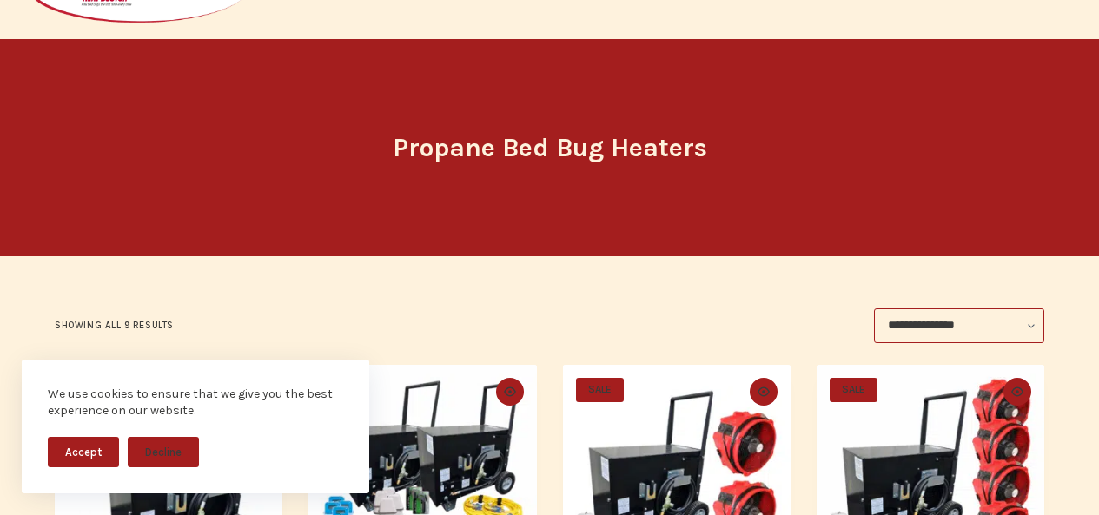
click at [608, 60] on header "Propane Bed Bug Heaters" at bounding box center [550, 147] width 652 height 217
click at [914, 335] on select "**********" at bounding box center [959, 326] width 170 height 35
click at [880, 309] on select "**********" at bounding box center [959, 326] width 170 height 35
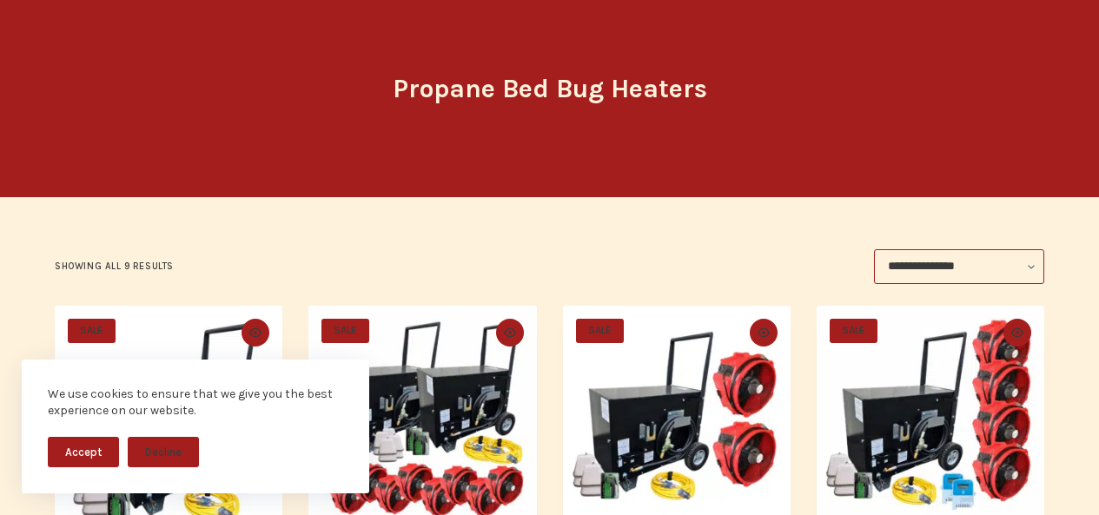
scroll to position [181, 0]
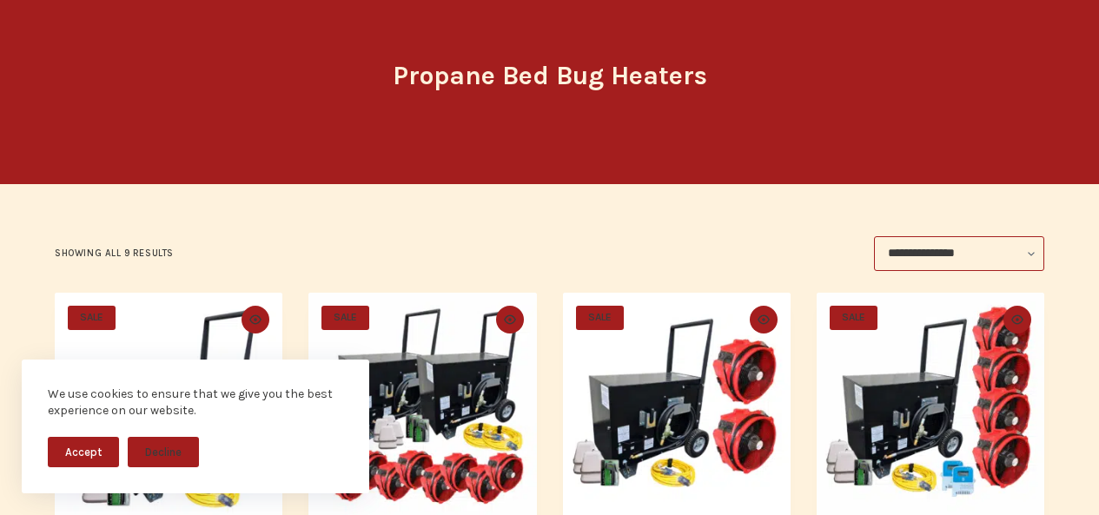
click at [351, 339] on img "Black Widow 800 Propane Bed Bug Heater - 2000 Package" at bounding box center [423, 407] width 228 height 228
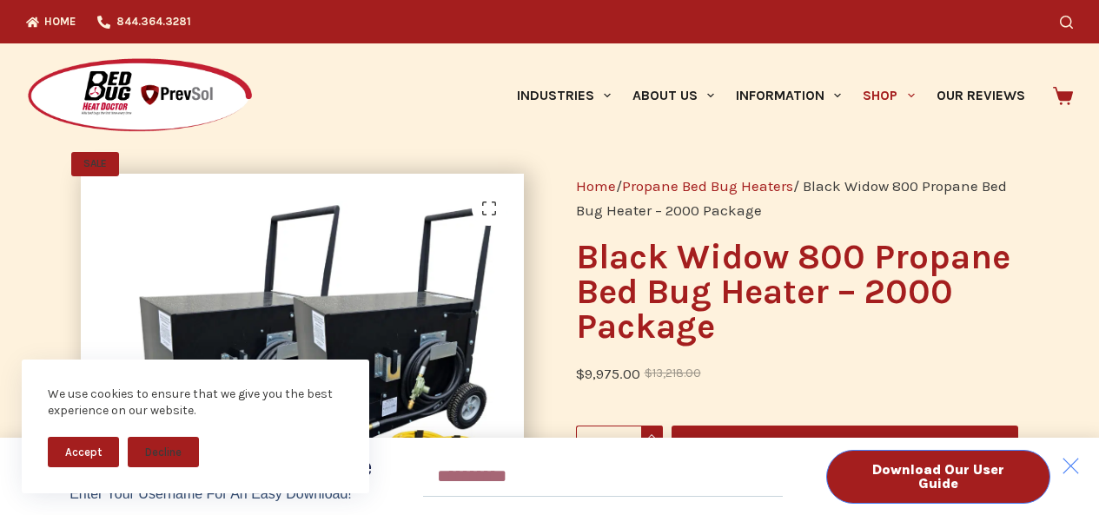
click at [1058, 454] on div "Download Our User Guide" at bounding box center [939, 477] width 269 height 54
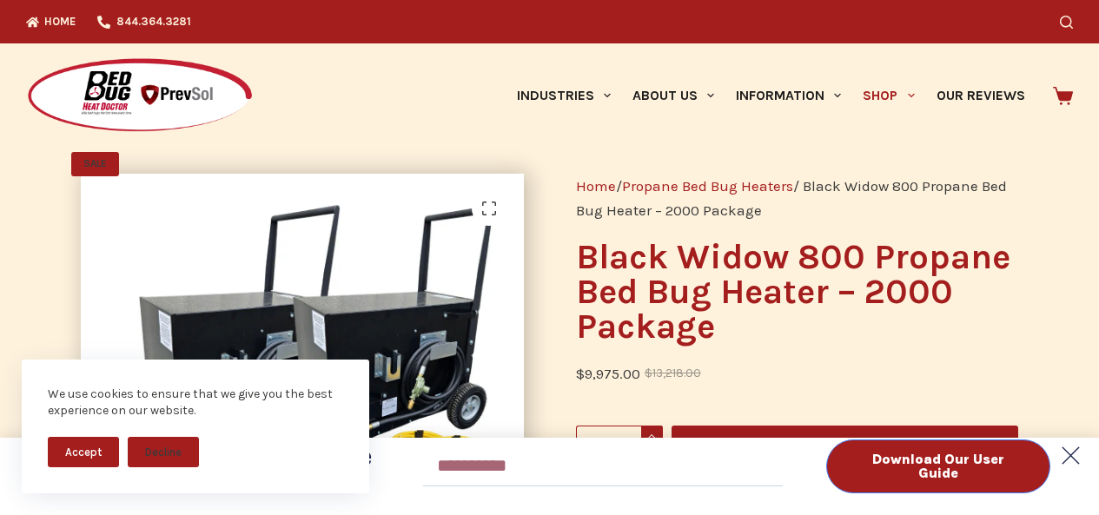
click at [1084, 468] on div "Download Our User Guide Enter Your Username for an Easy Download! Email Downloa…" at bounding box center [549, 466] width 1099 height 77
click at [808, 303] on div "Download Our User Guide Enter Your Username for an Easy Download! Email Downloa…" at bounding box center [549, 257] width 1099 height 515
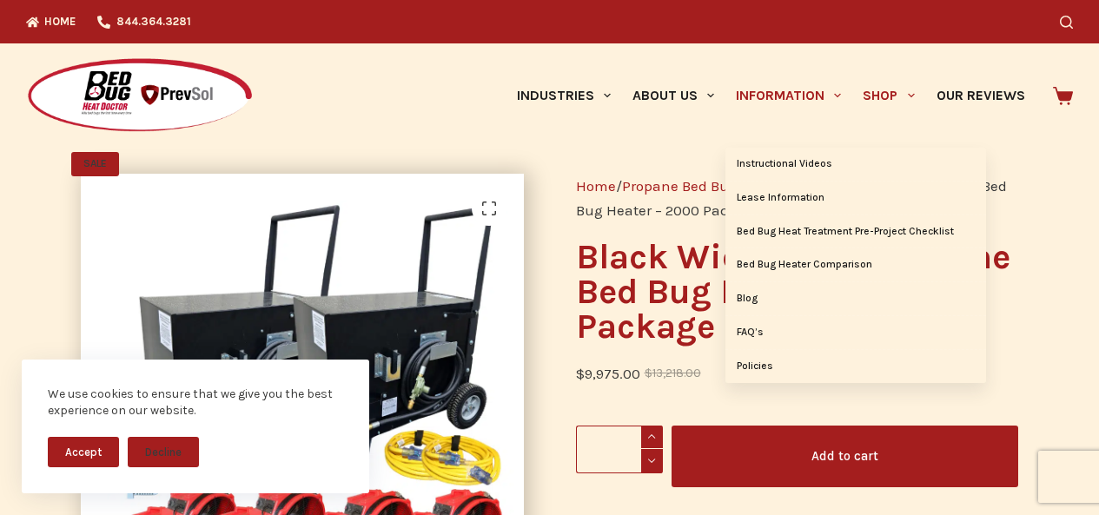
click at [726, 86] on link "Information" at bounding box center [789, 95] width 127 height 104
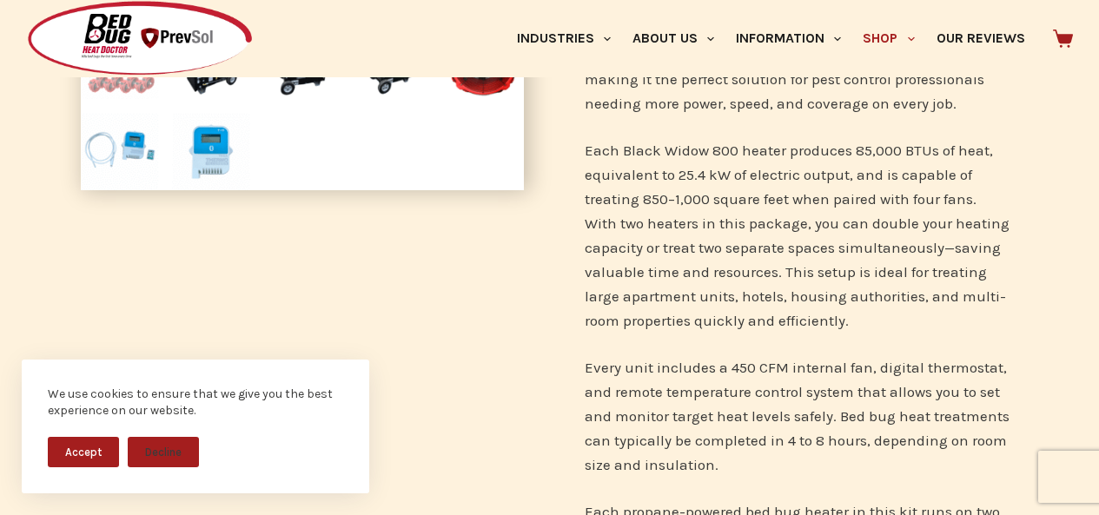
scroll to position [615, 0]
click at [1062, 30] on icon at bounding box center [1063, 39] width 20 height 18
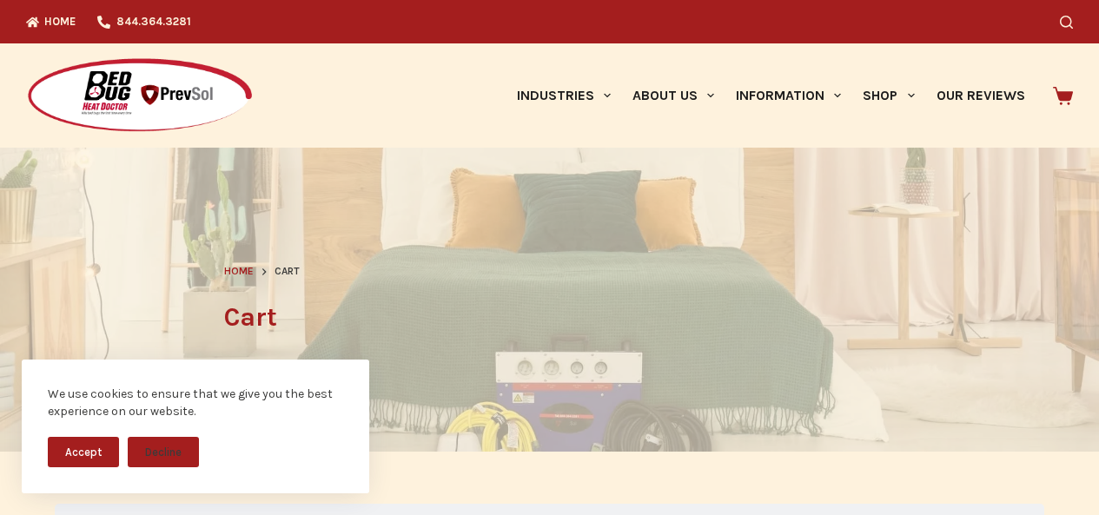
click at [409, 346] on header "Home Cart Cart" at bounding box center [550, 300] width 652 height 304
click at [1064, 88] on icon at bounding box center [1063, 96] width 20 height 20
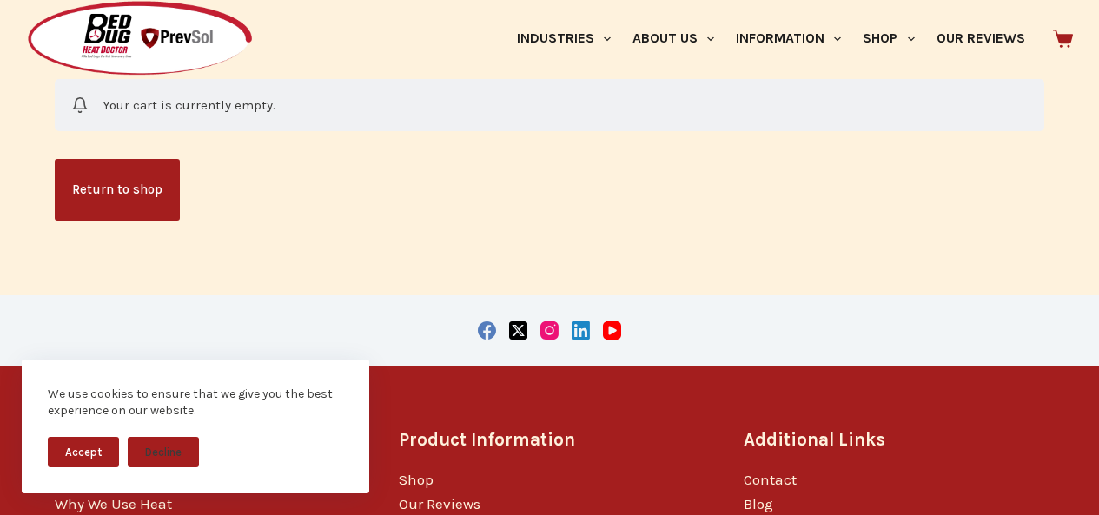
scroll to position [435, 0]
